Goal: Navigation & Orientation: Find specific page/section

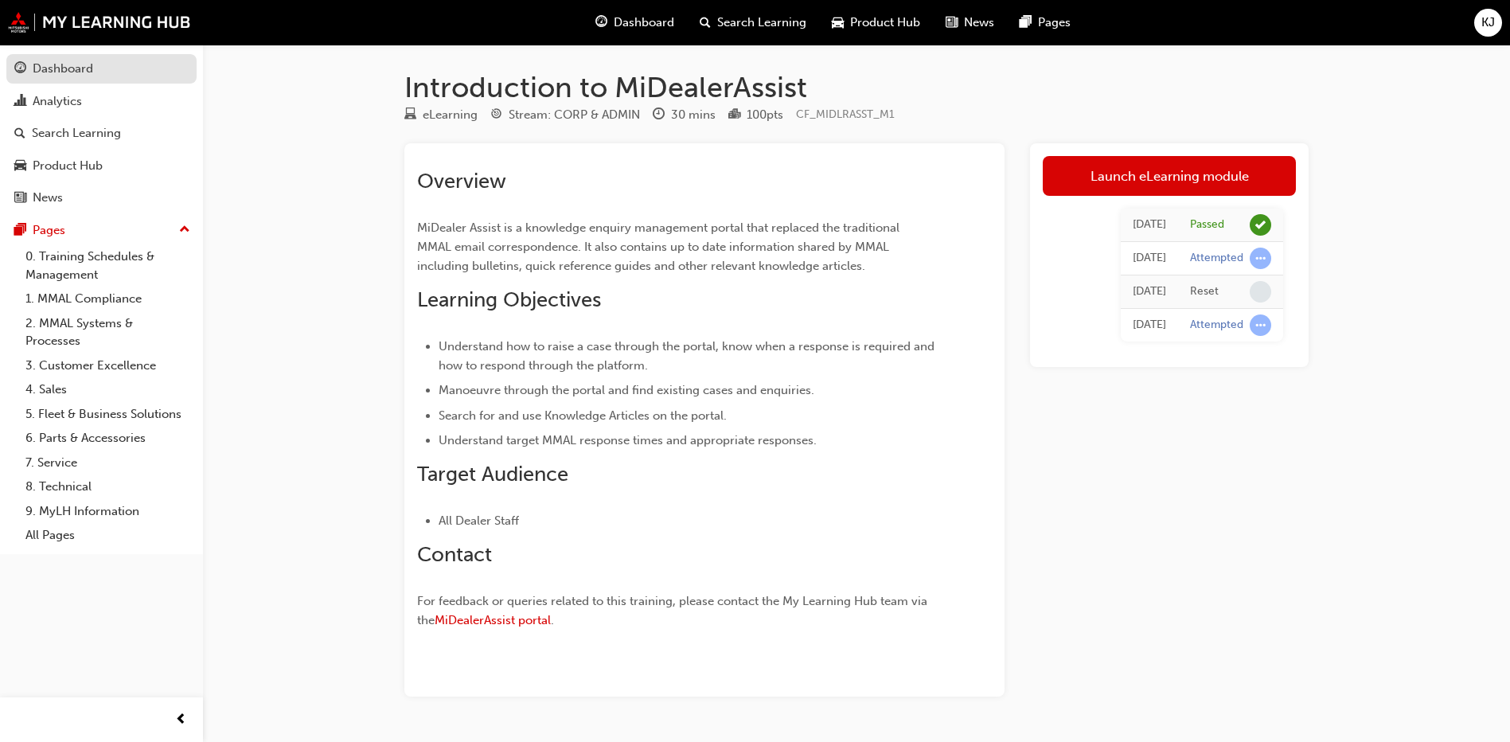
click at [76, 68] on div "Dashboard" at bounding box center [63, 69] width 60 height 18
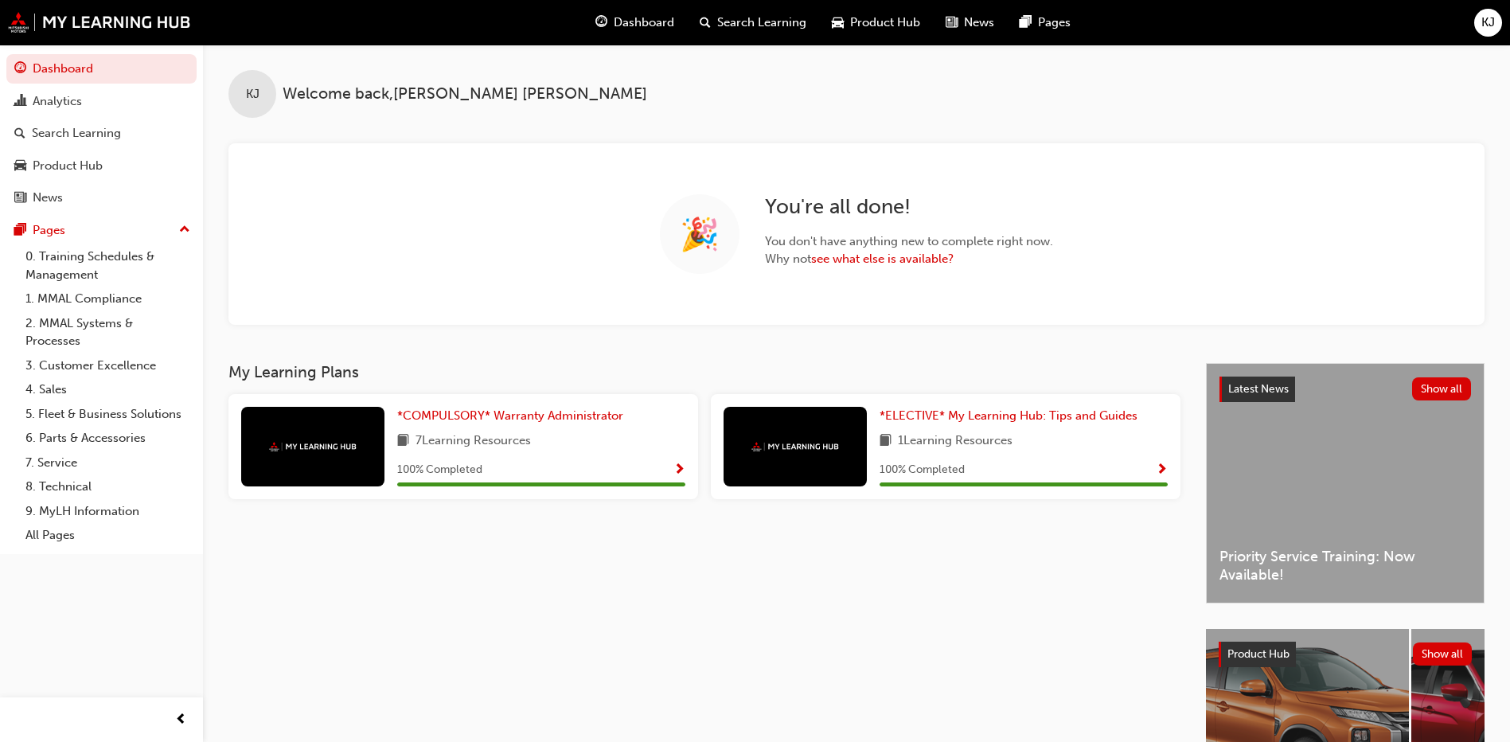
scroll to position [80, 0]
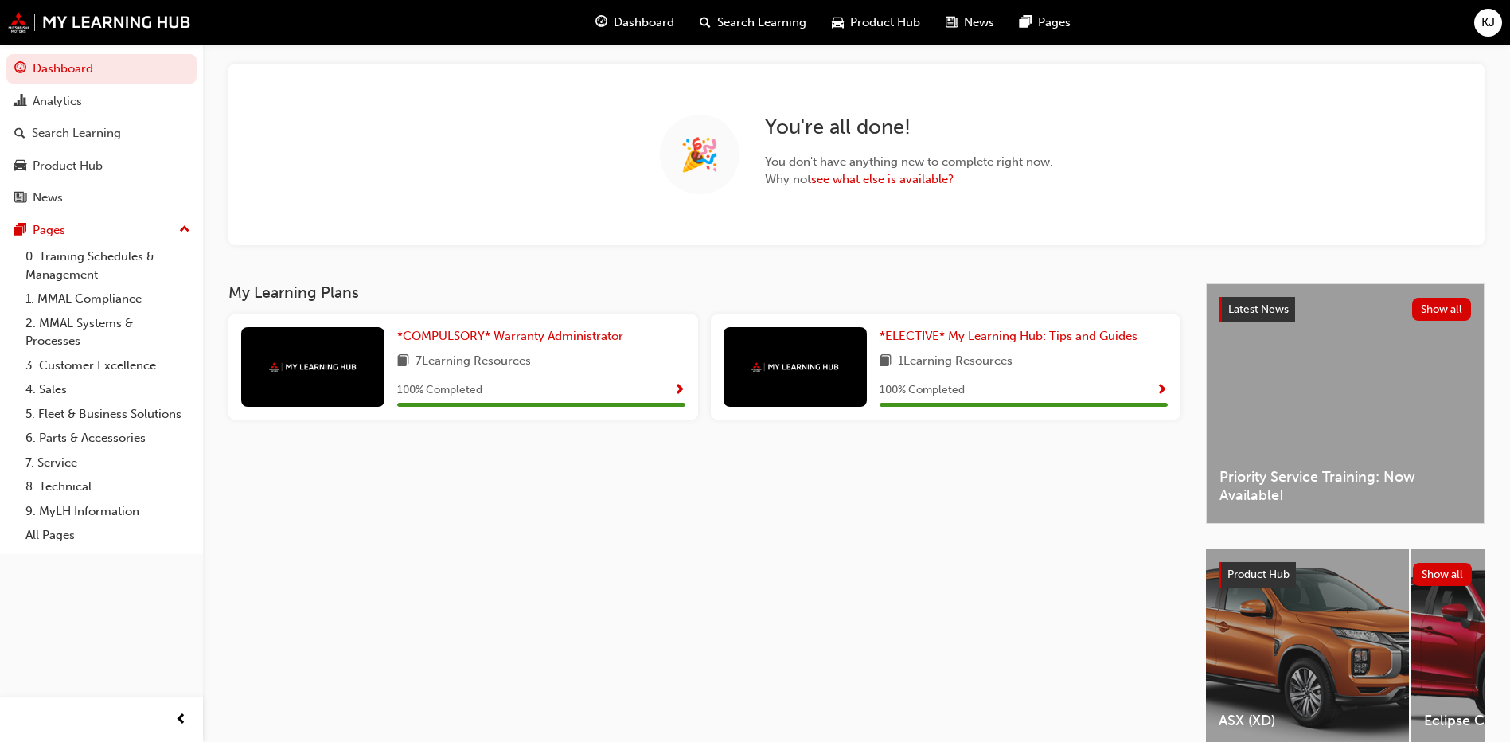
click at [1289, 419] on div "Latest News Show all Priority Service Training: Now Available!" at bounding box center [1344, 403] width 277 height 239
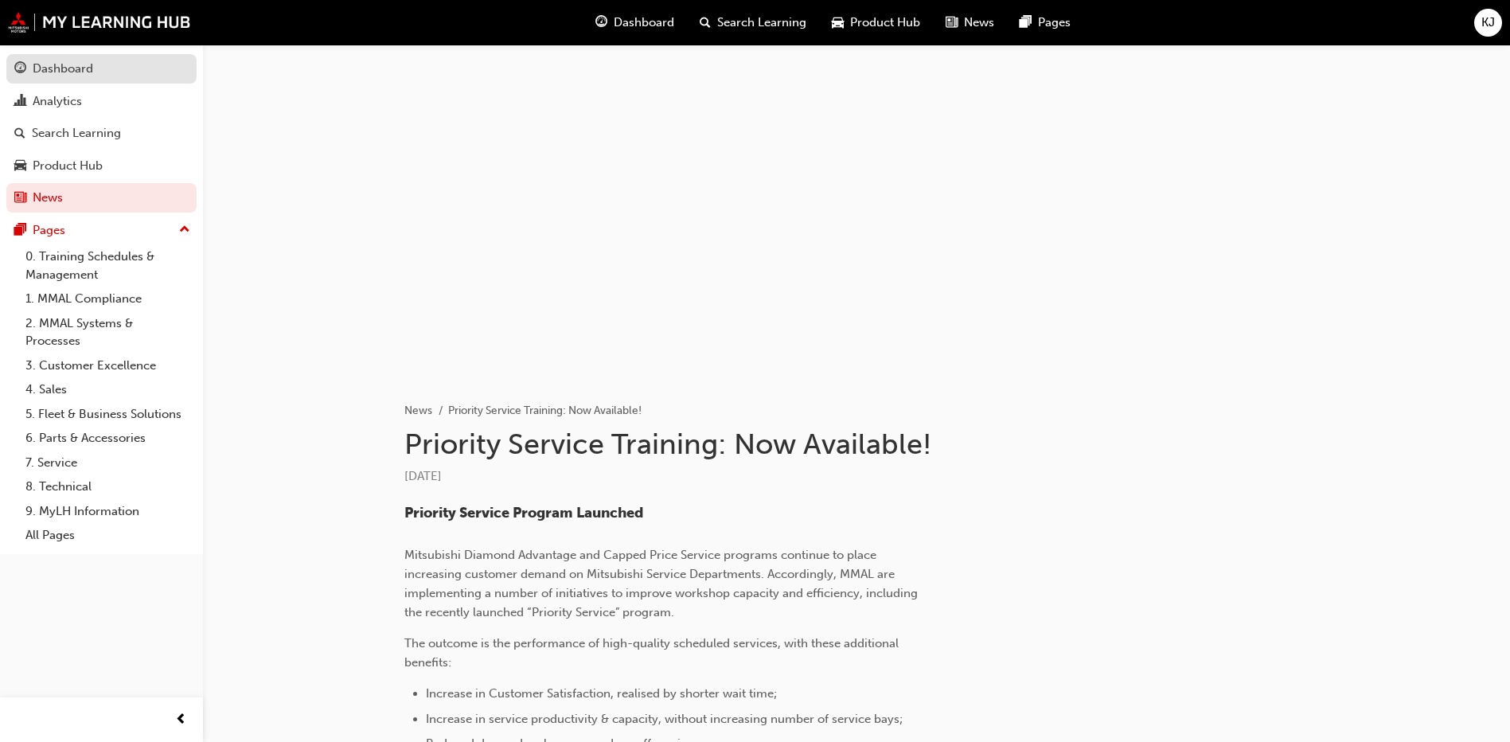
click at [76, 73] on div "Dashboard" at bounding box center [63, 69] width 60 height 18
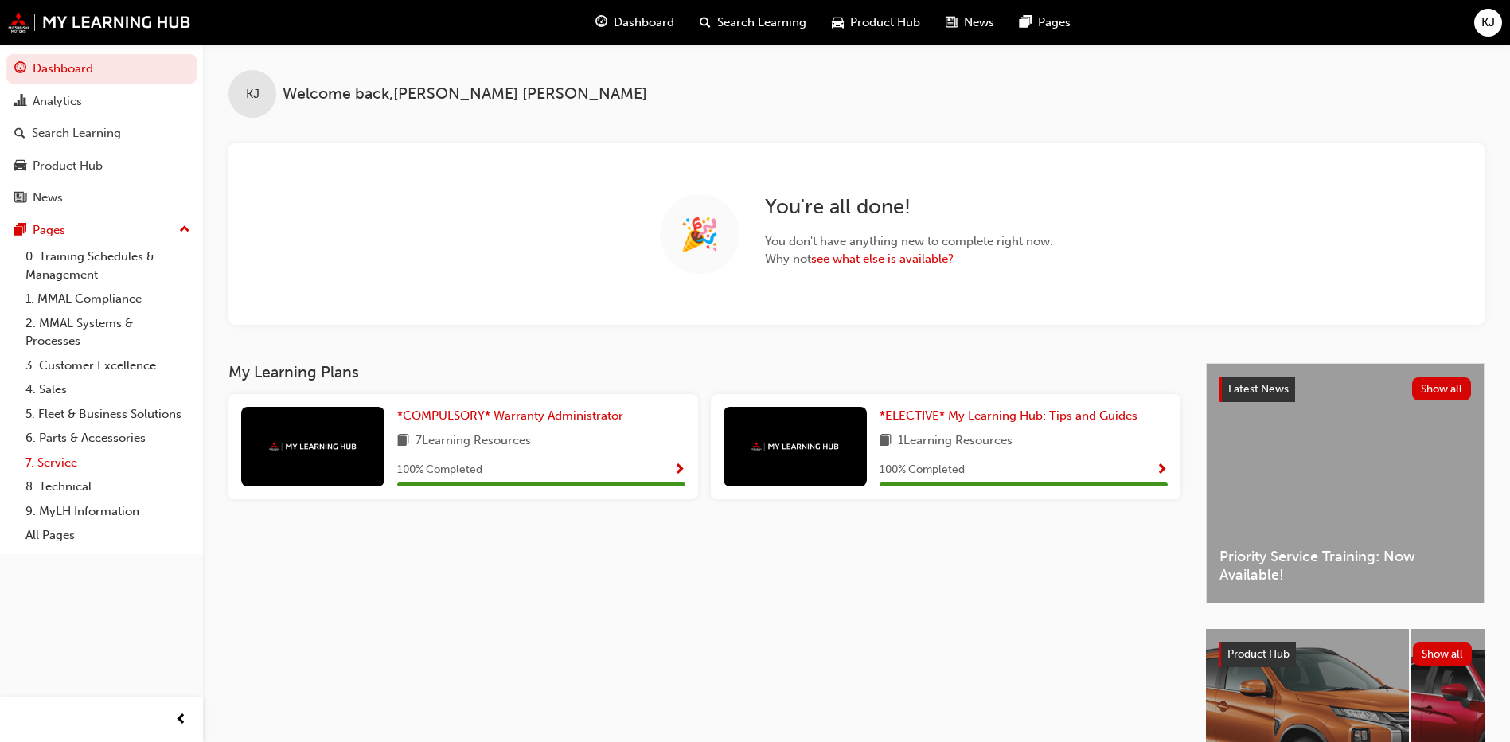
click at [46, 460] on link "7. Service" at bounding box center [107, 462] width 177 height 25
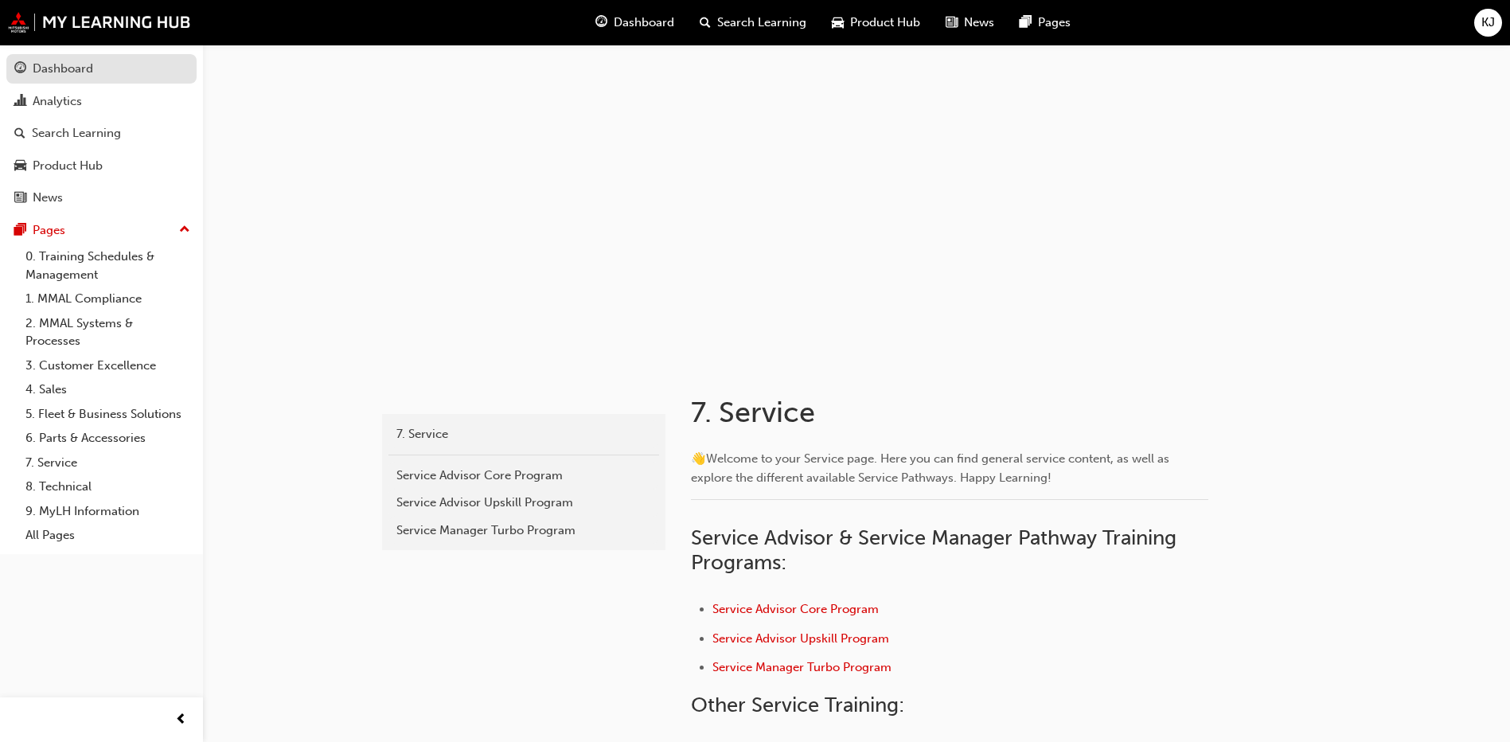
click at [64, 65] on div "Dashboard" at bounding box center [63, 69] width 60 height 18
